Goal: Information Seeking & Learning: Learn about a topic

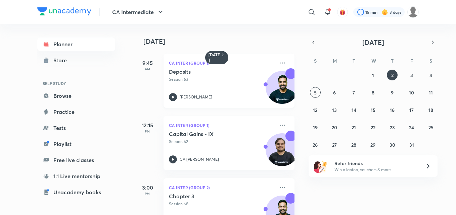
click at [173, 98] on icon at bounding box center [173, 97] width 2 height 2
